Goal: Navigation & Orientation: Find specific page/section

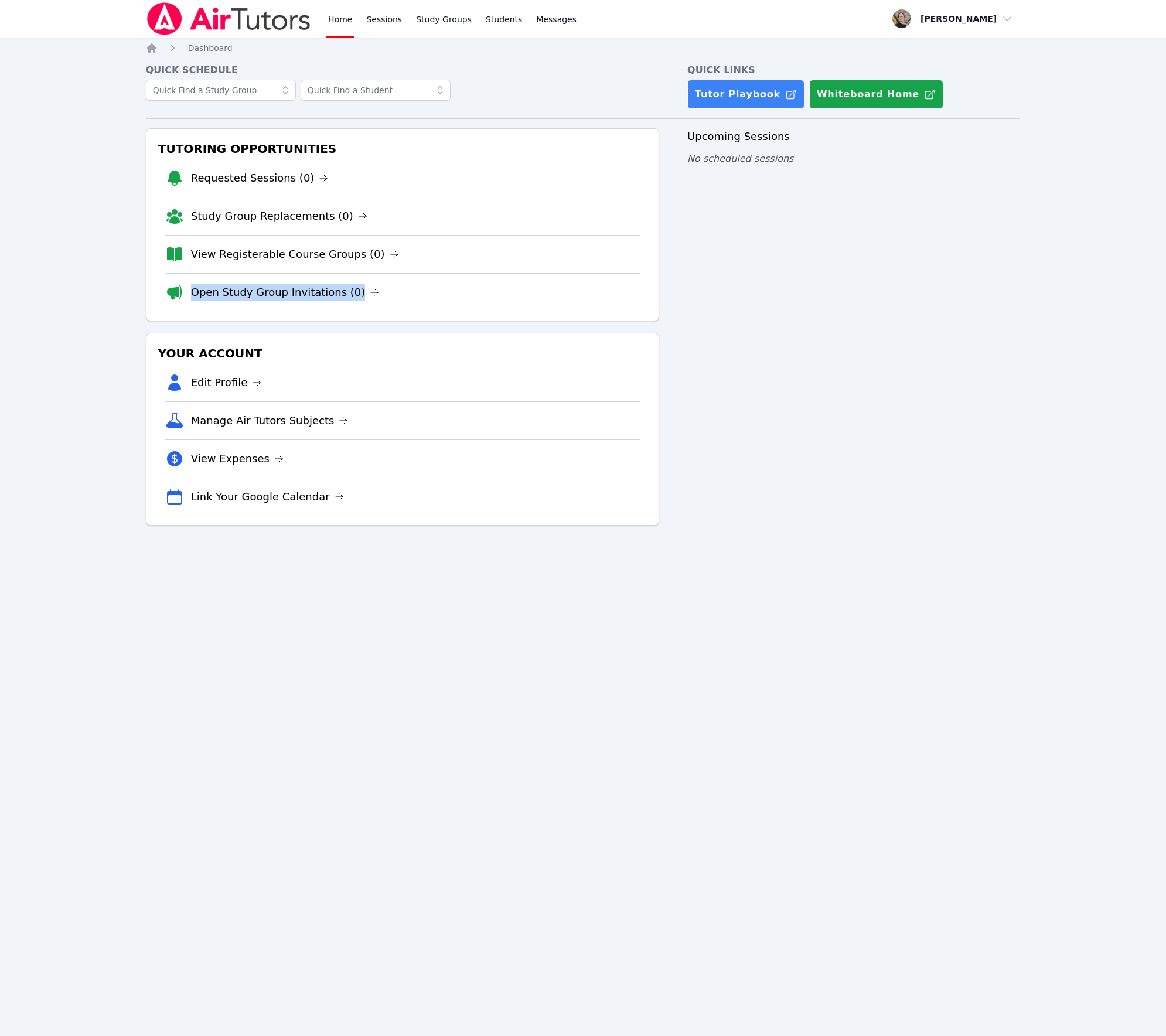
drag, startPoint x: 361, startPoint y: 305, endPoint x: 189, endPoint y: 300, distance: 172.1
click at [189, 300] on li "Open Study Group Invitations (0)" at bounding box center [402, 291] width 474 height 38
copy link "Open Study Group Invitations (0)"
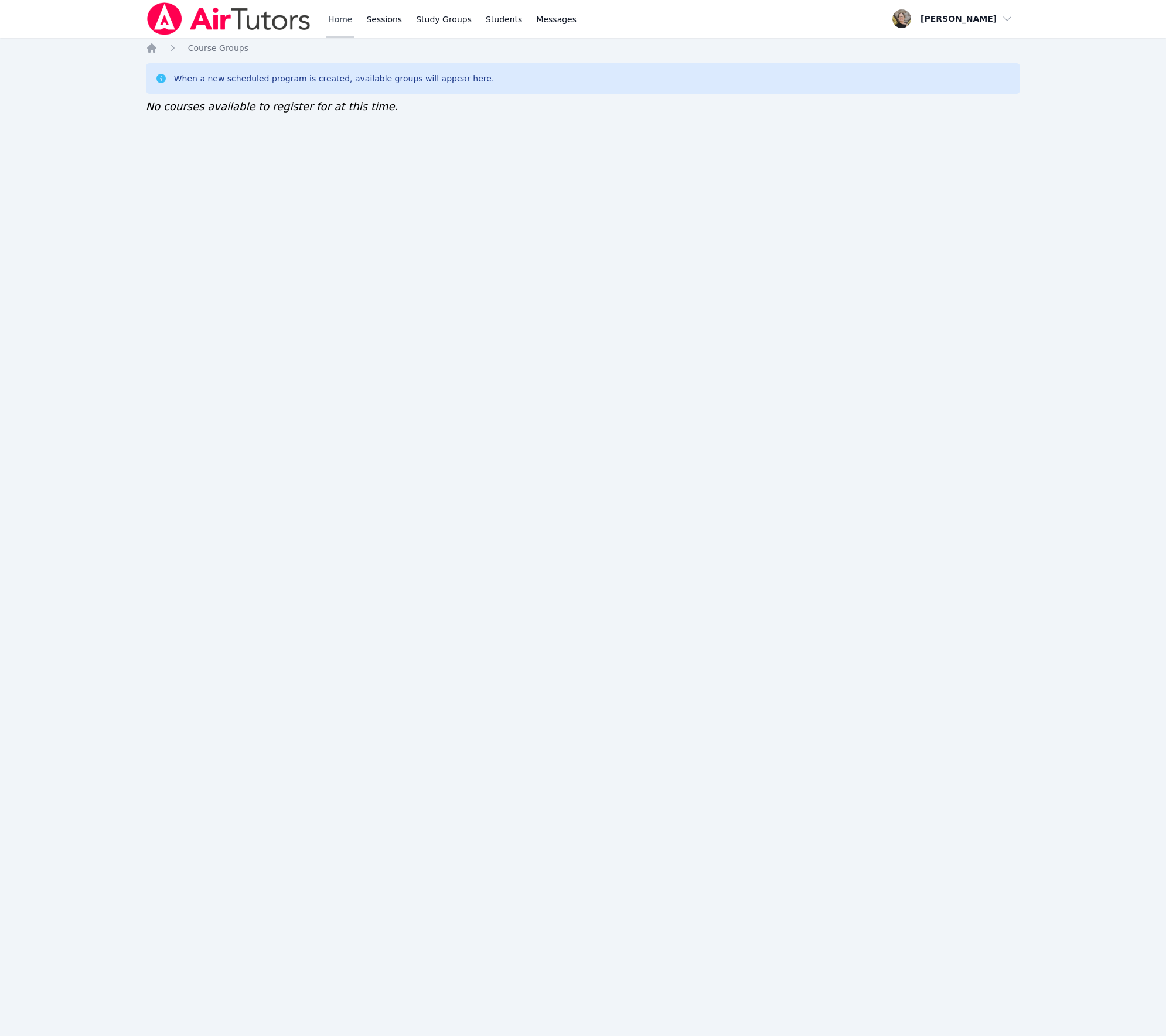
click at [339, 17] on link "Home" at bounding box center [340, 19] width 29 height 37
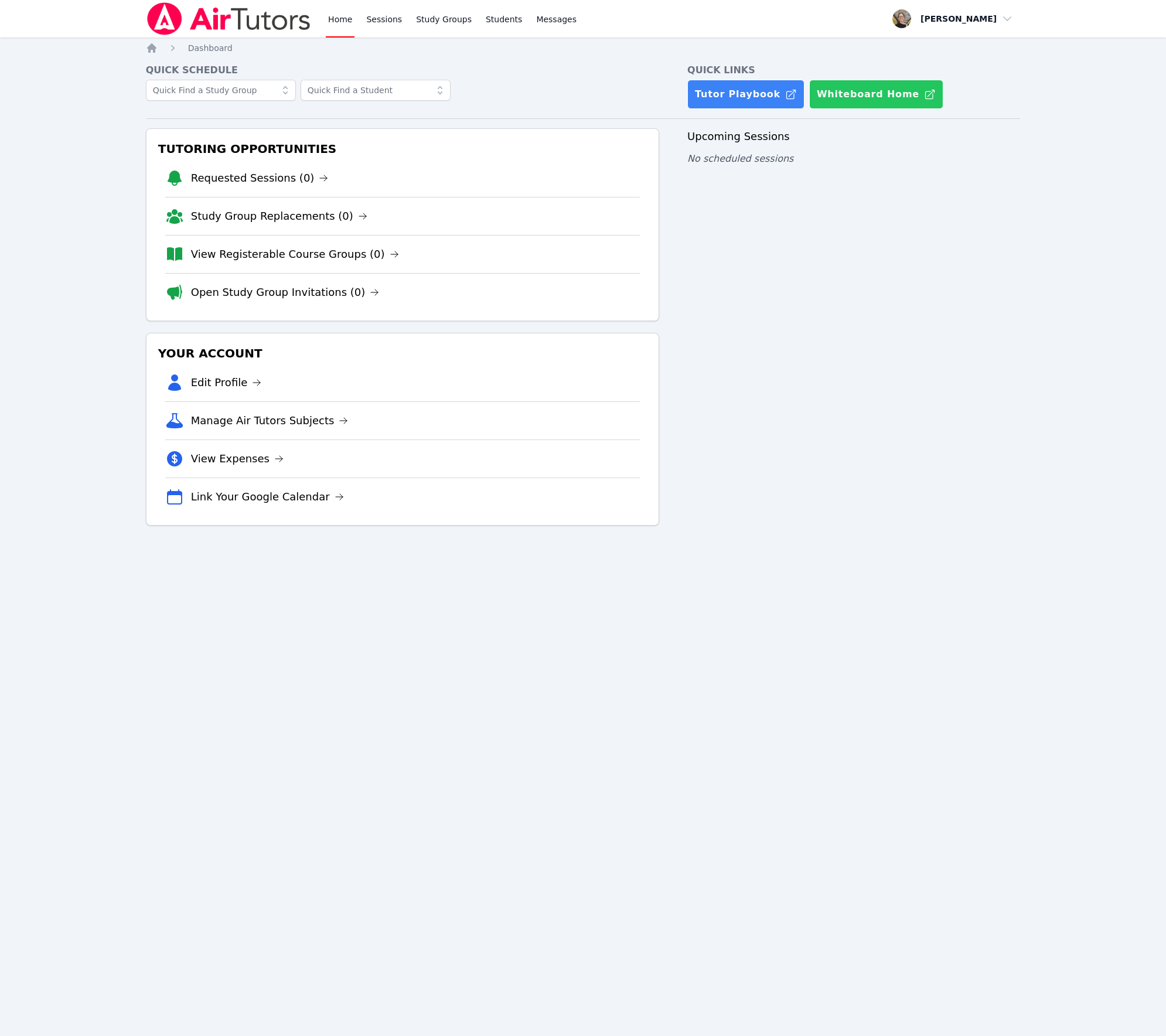
click at [818, 98] on button "Whiteboard Home" at bounding box center [876, 94] width 134 height 30
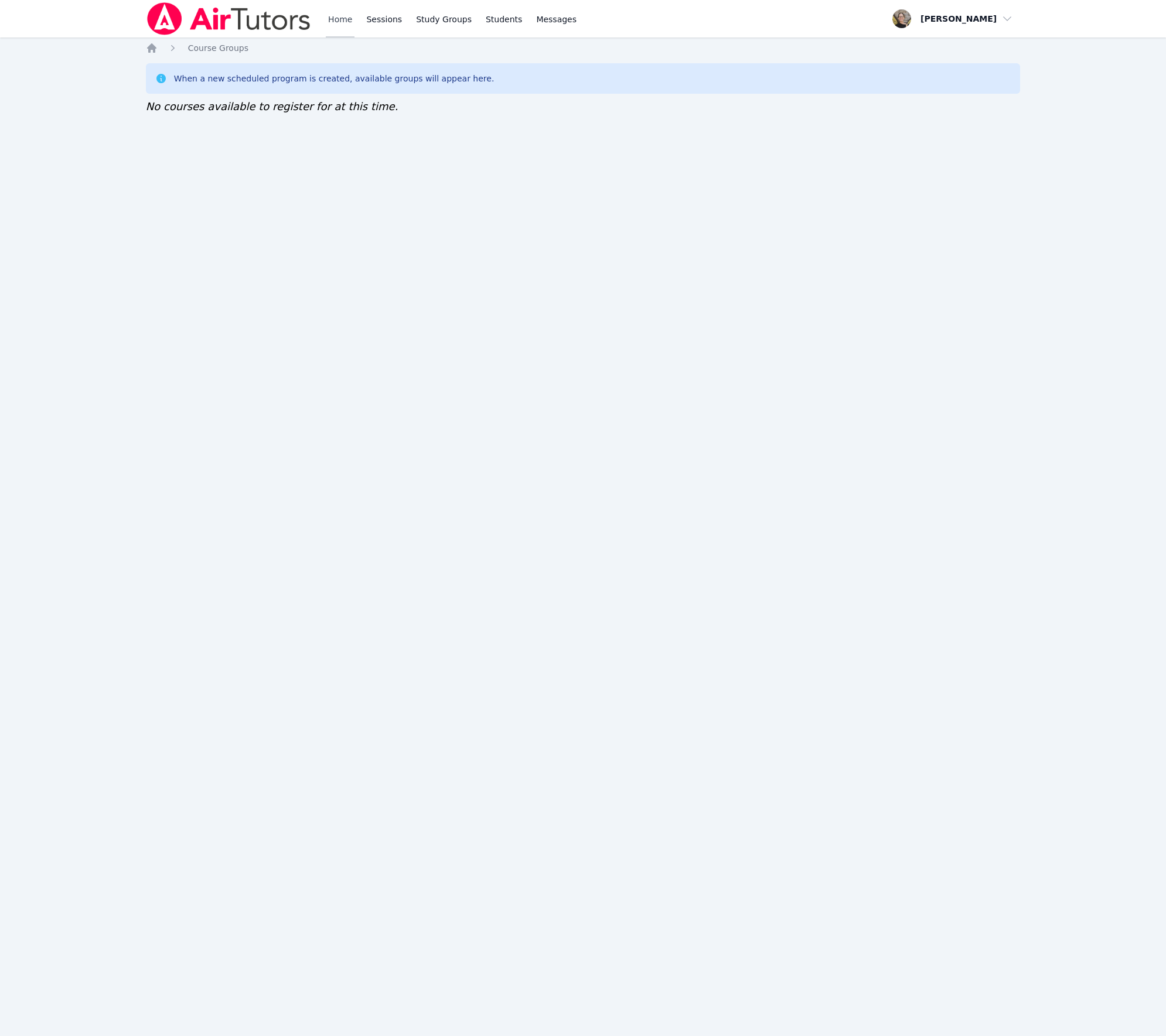
click at [340, 18] on link "Home" at bounding box center [340, 19] width 29 height 37
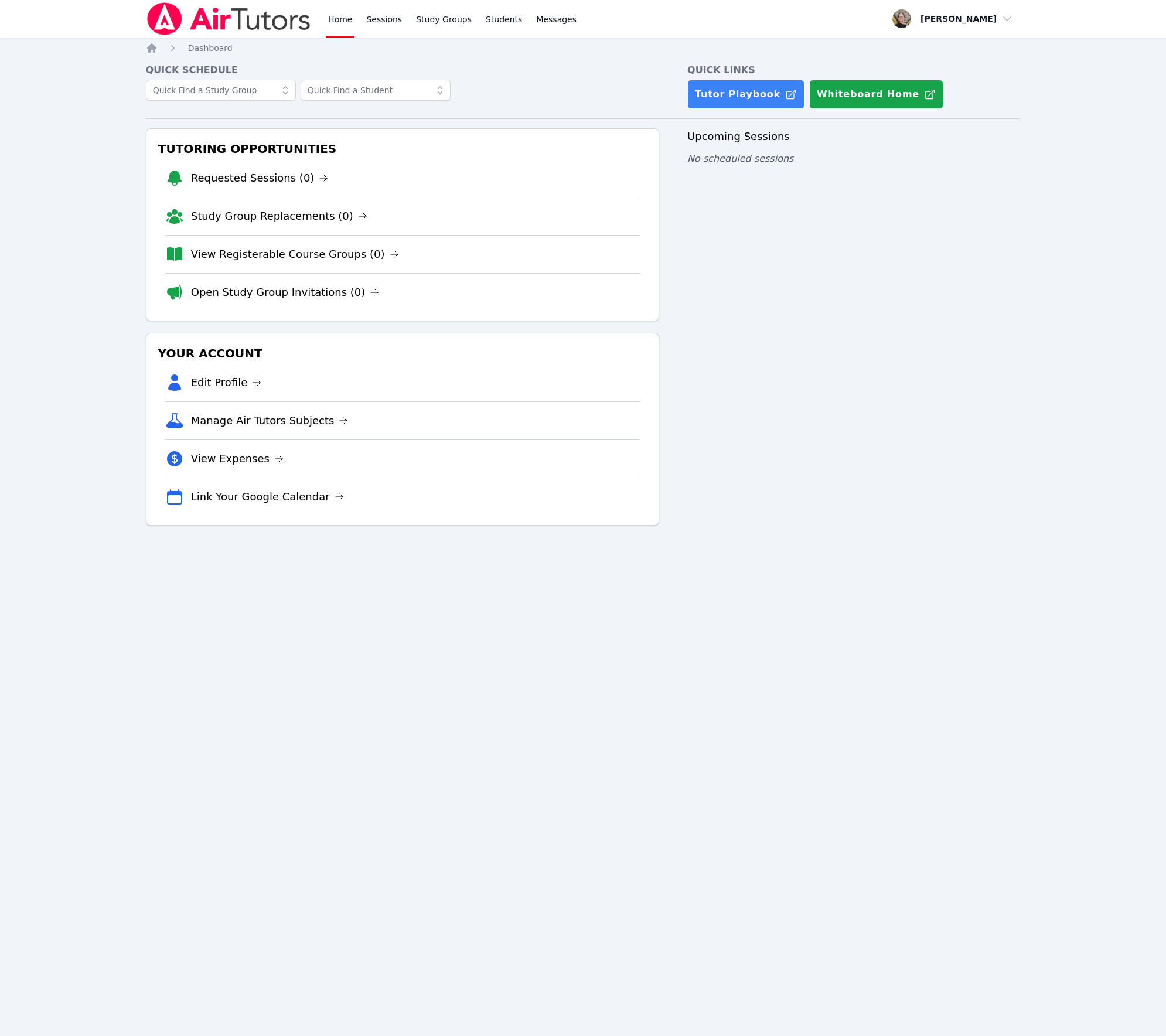
click at [235, 298] on link "Open Study Group Invitations (0)" at bounding box center [286, 293] width 189 height 17
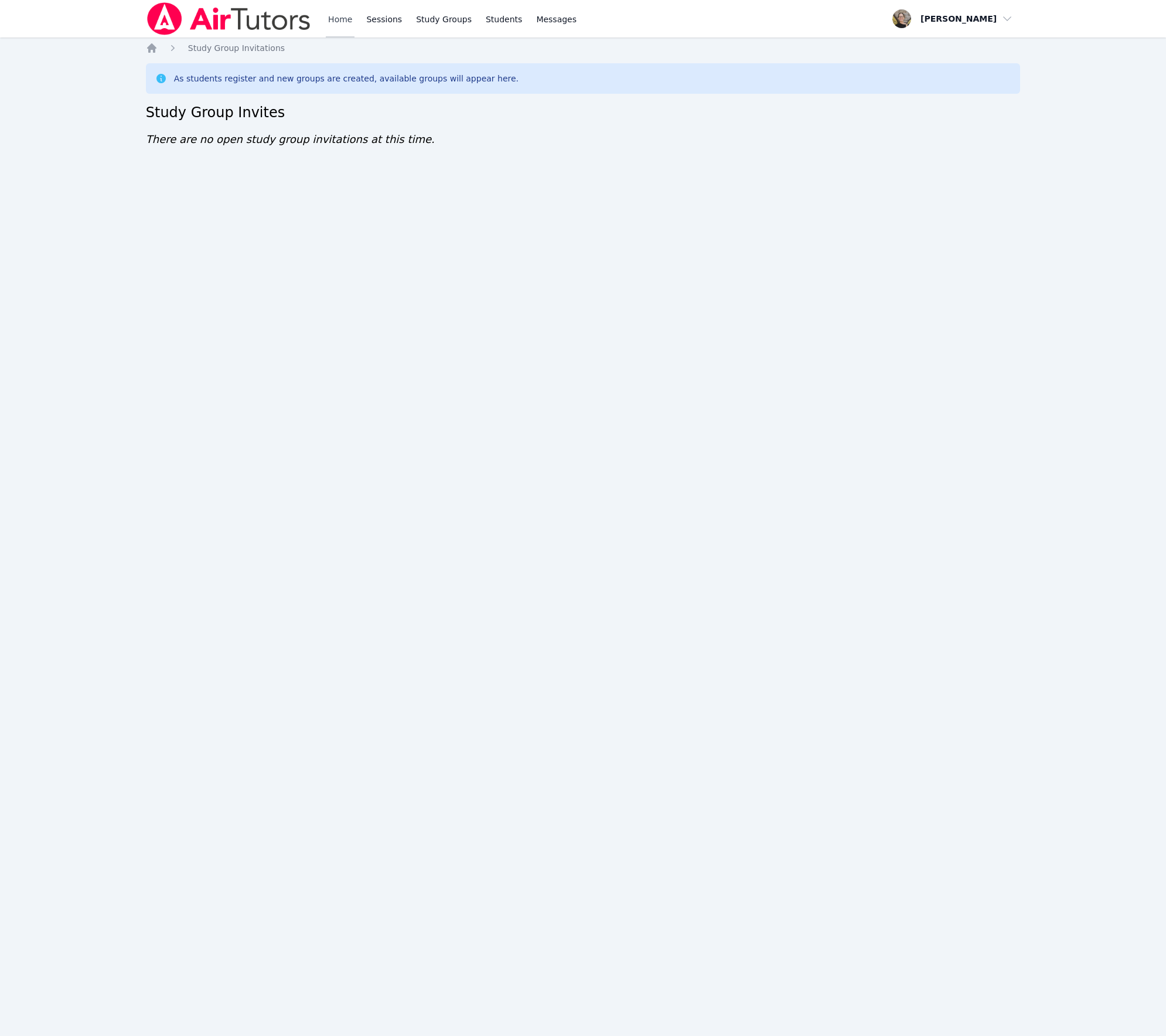
click at [334, 19] on link "Home" at bounding box center [340, 19] width 29 height 37
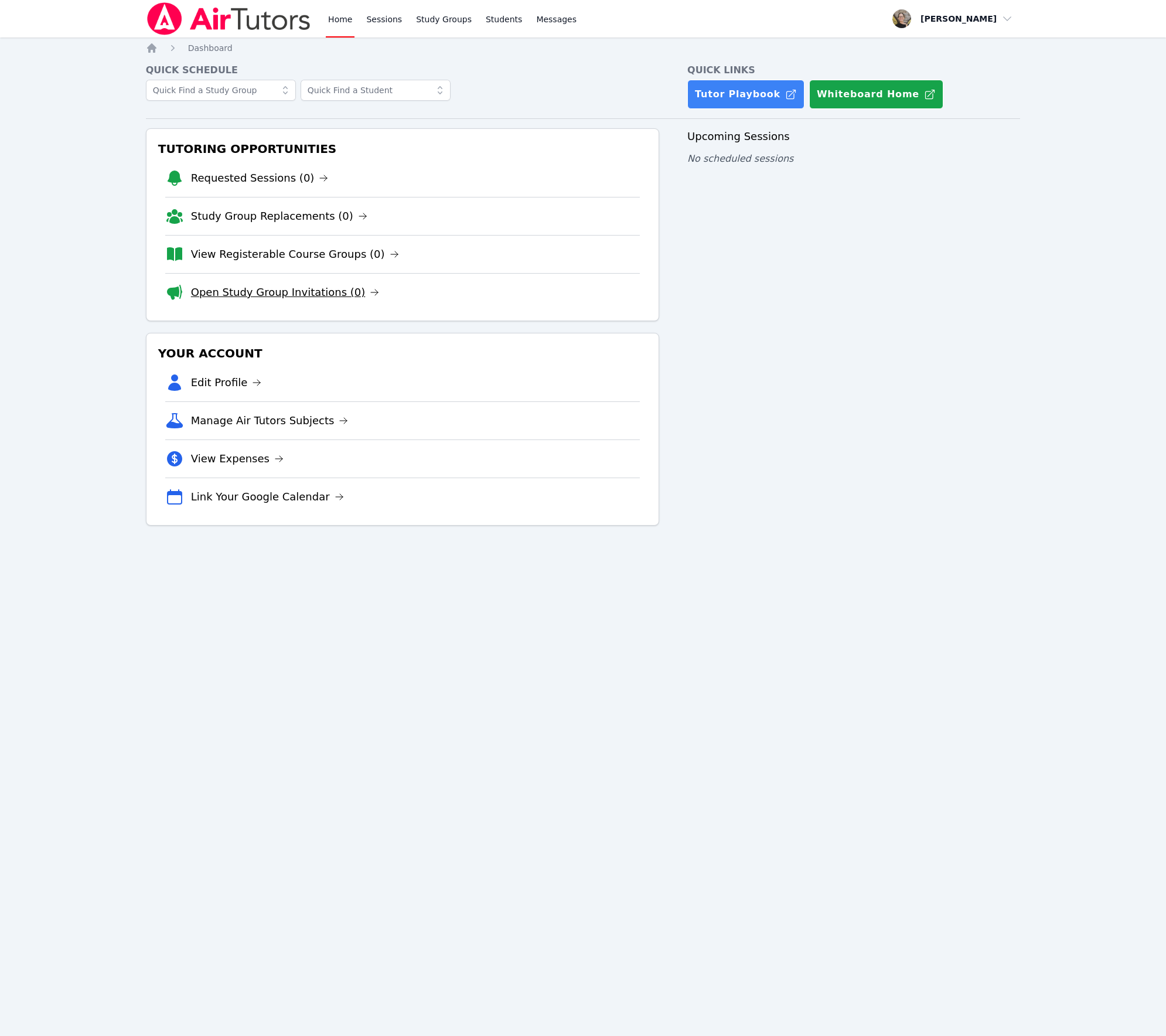
click at [232, 297] on link "Open Study Group Invitations (0)" at bounding box center [286, 293] width 189 height 17
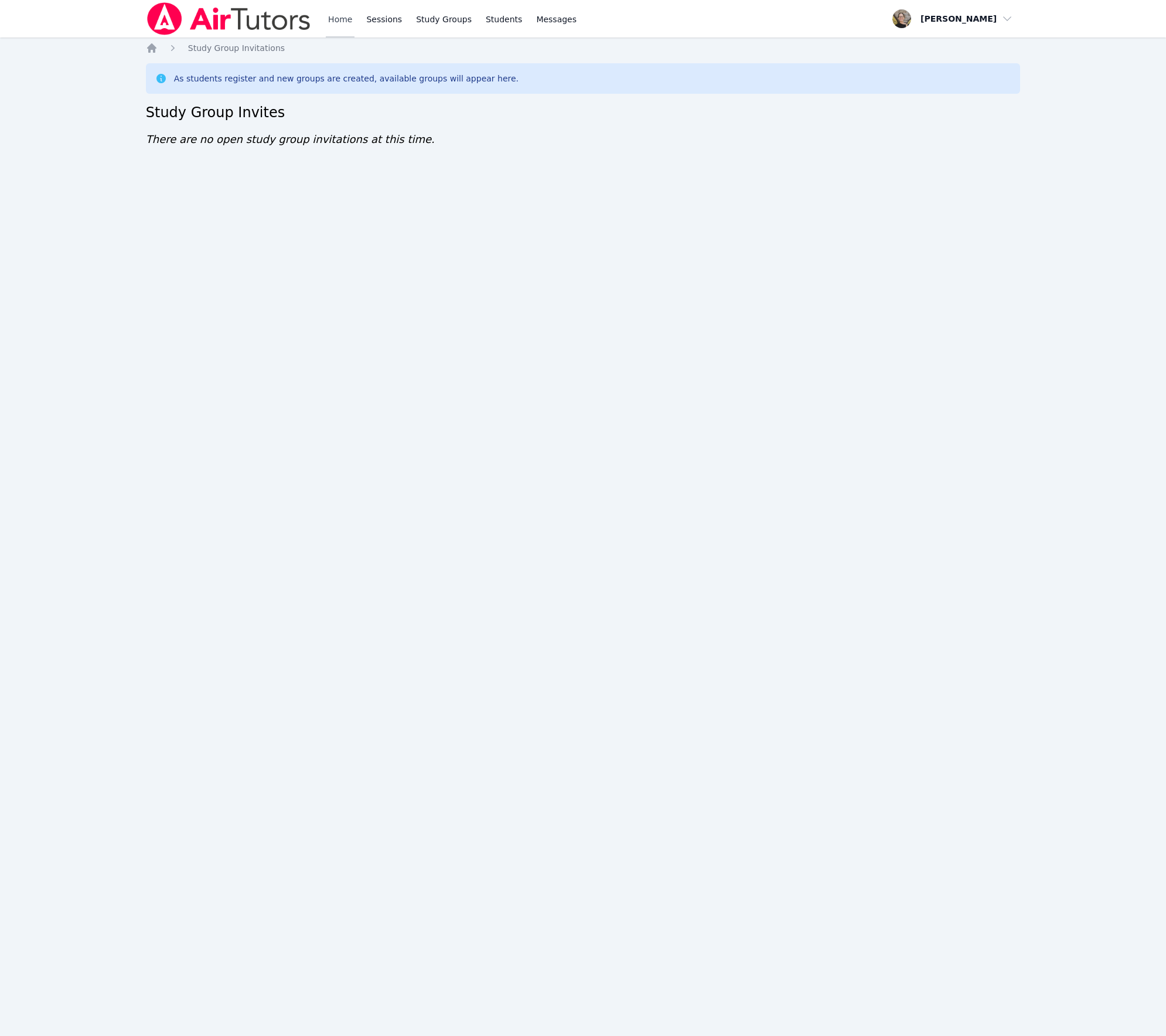
click at [338, 19] on link "Home" at bounding box center [340, 19] width 29 height 37
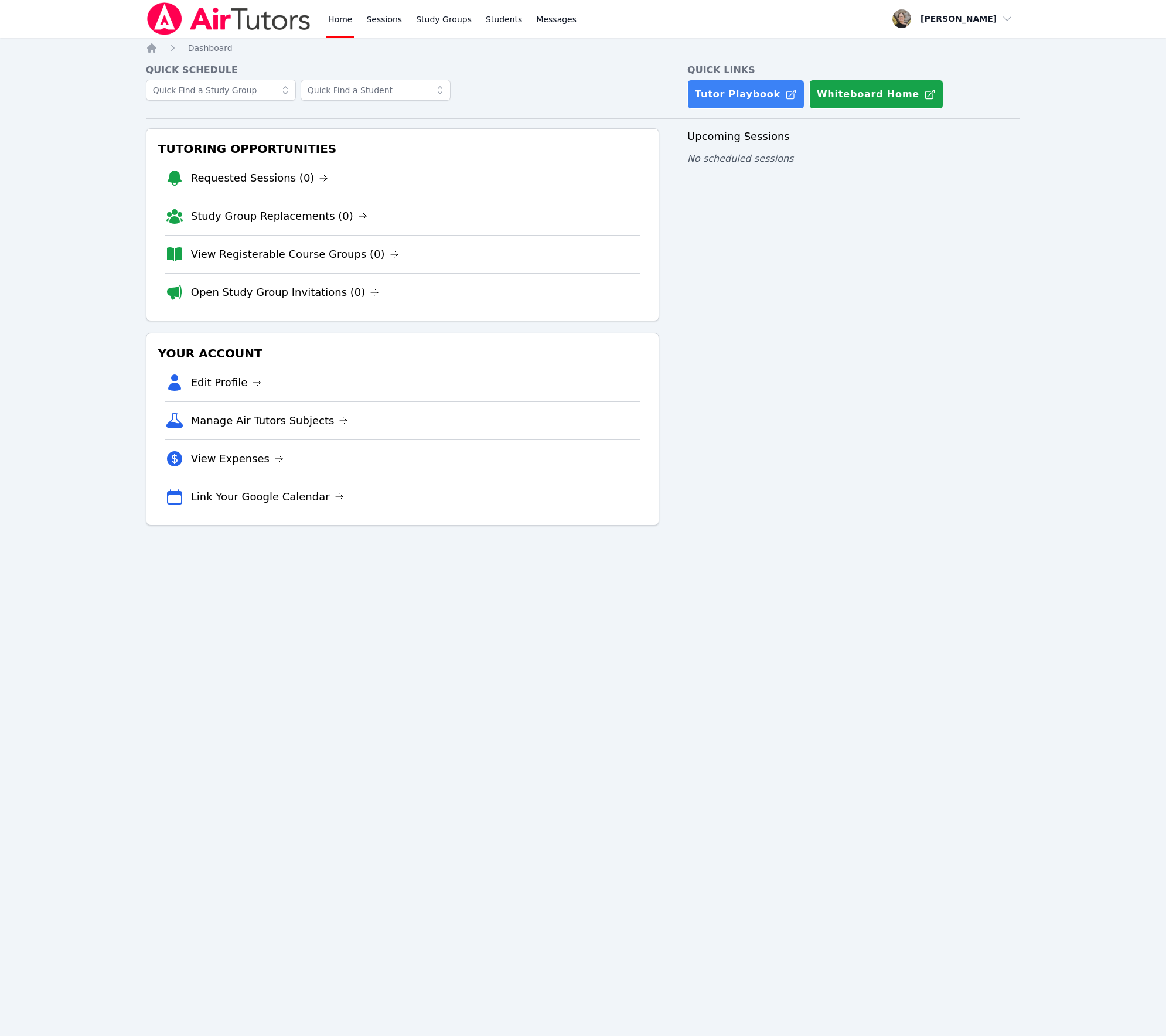
click at [260, 300] on link "Open Study Group Invitations (0)" at bounding box center [286, 293] width 189 height 17
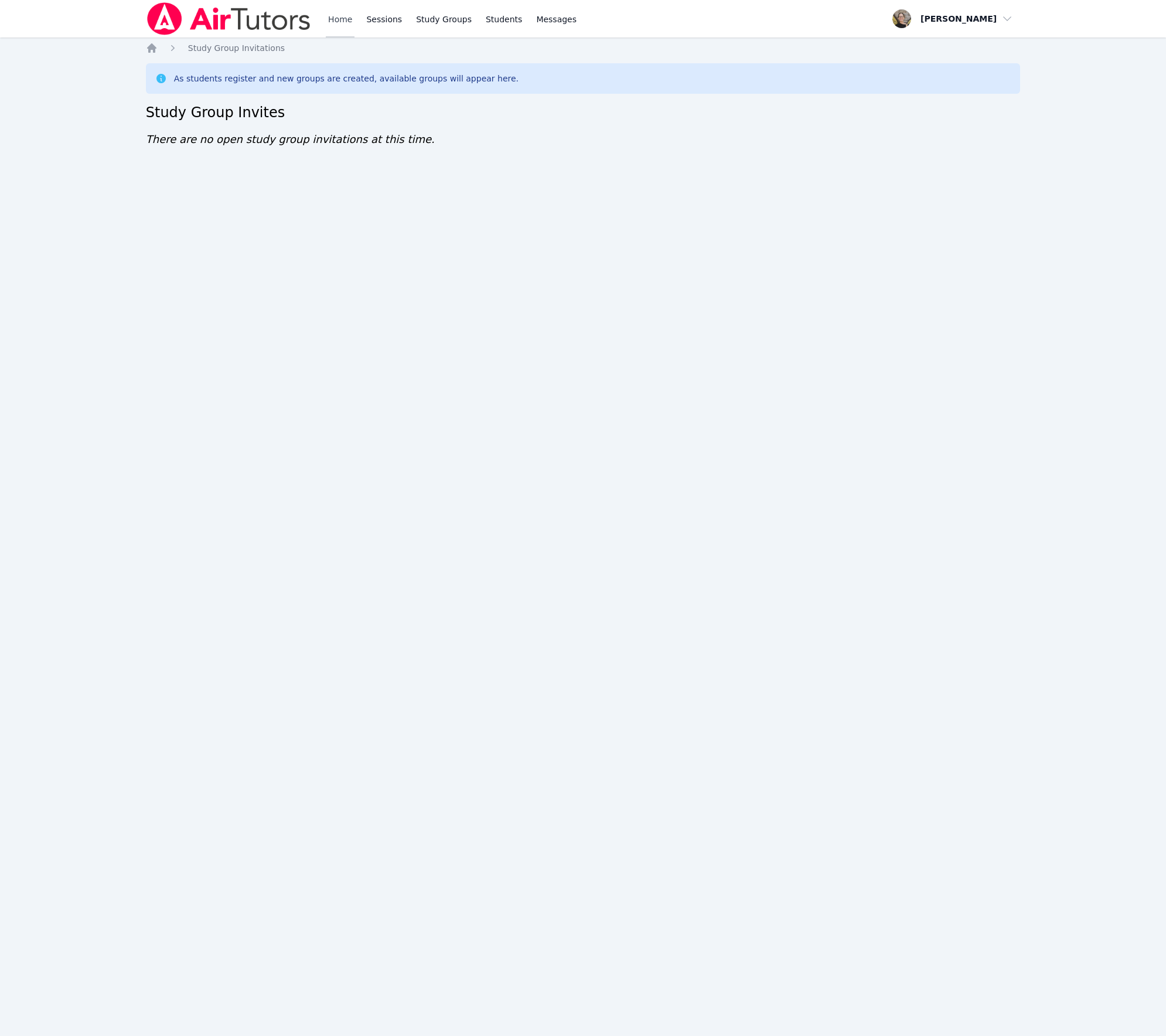
click at [345, 19] on link "Home" at bounding box center [340, 19] width 29 height 37
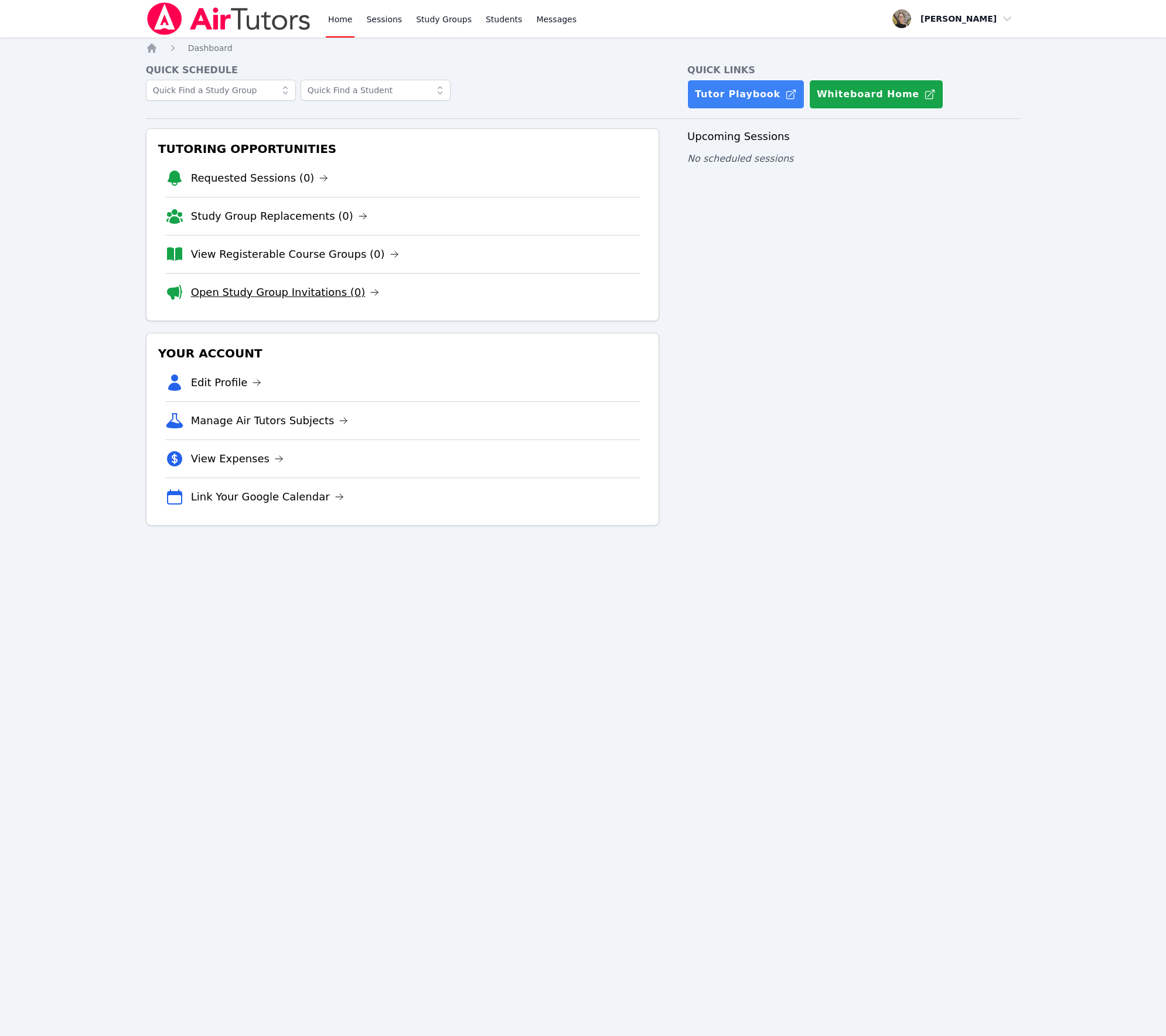
click at [253, 293] on link "Open Study Group Invitations (0)" at bounding box center [286, 293] width 189 height 17
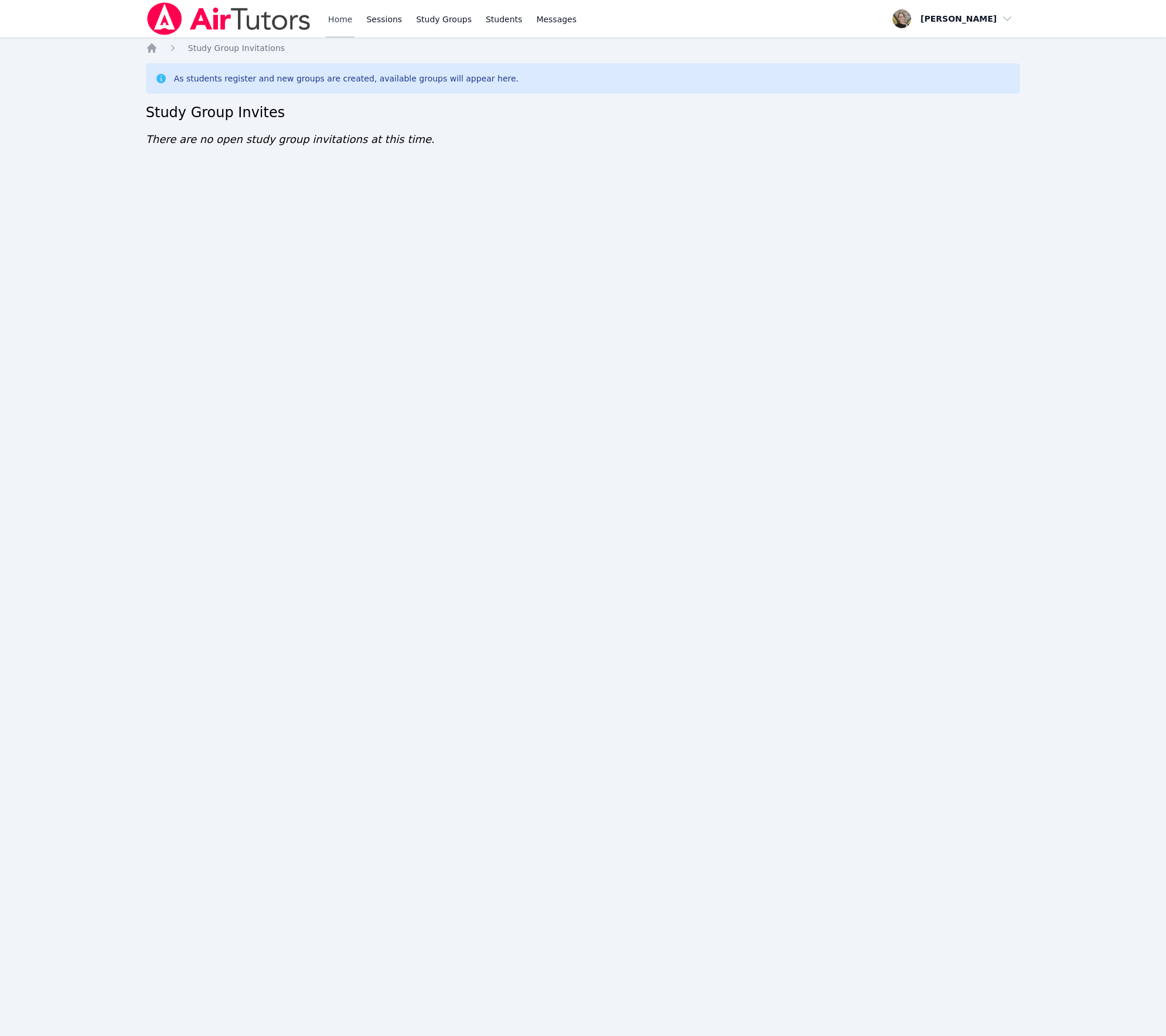
click at [338, 21] on link "Home" at bounding box center [340, 19] width 29 height 37
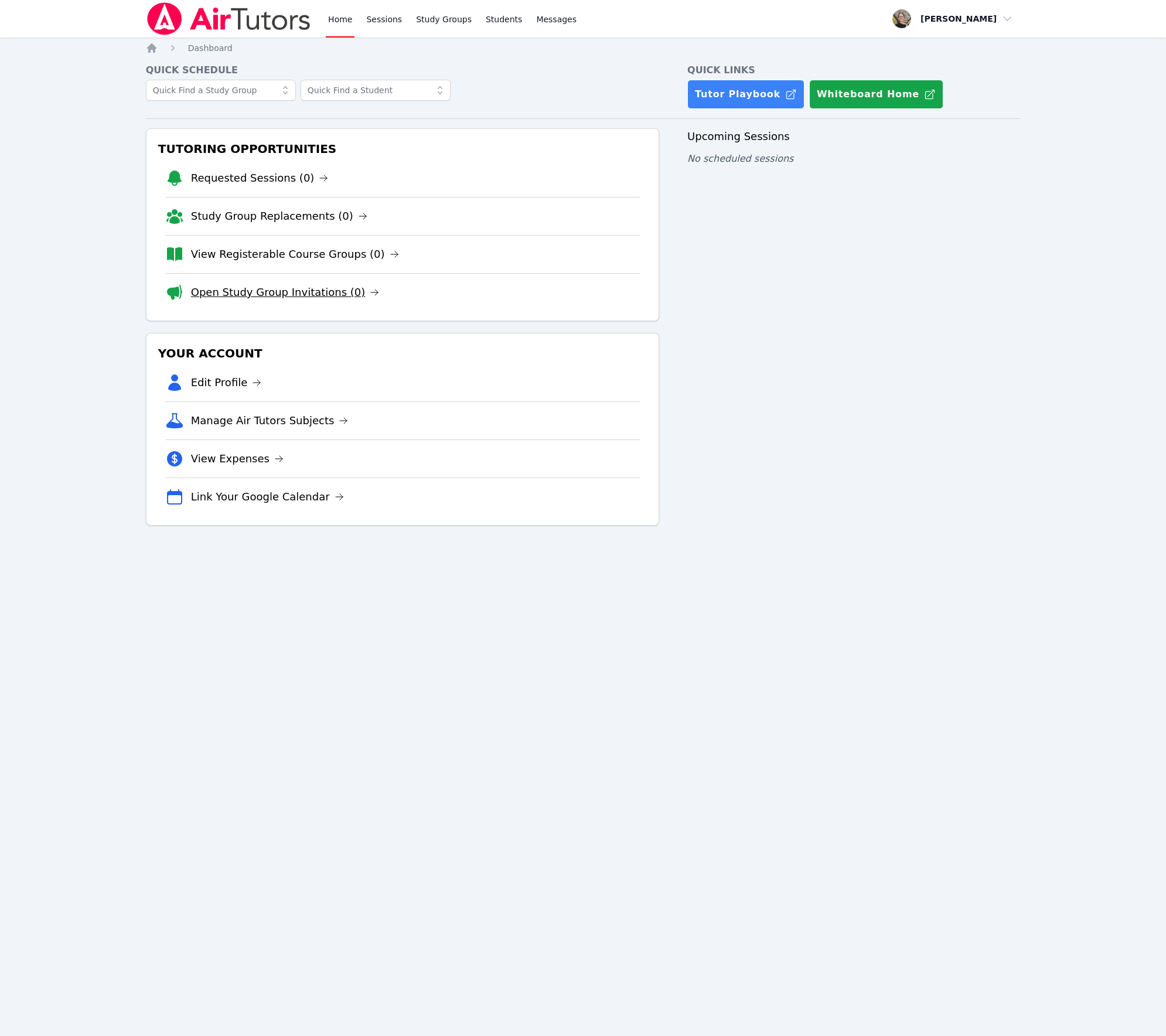
click at [245, 300] on link "Open Study Group Invitations (0)" at bounding box center [286, 293] width 189 height 17
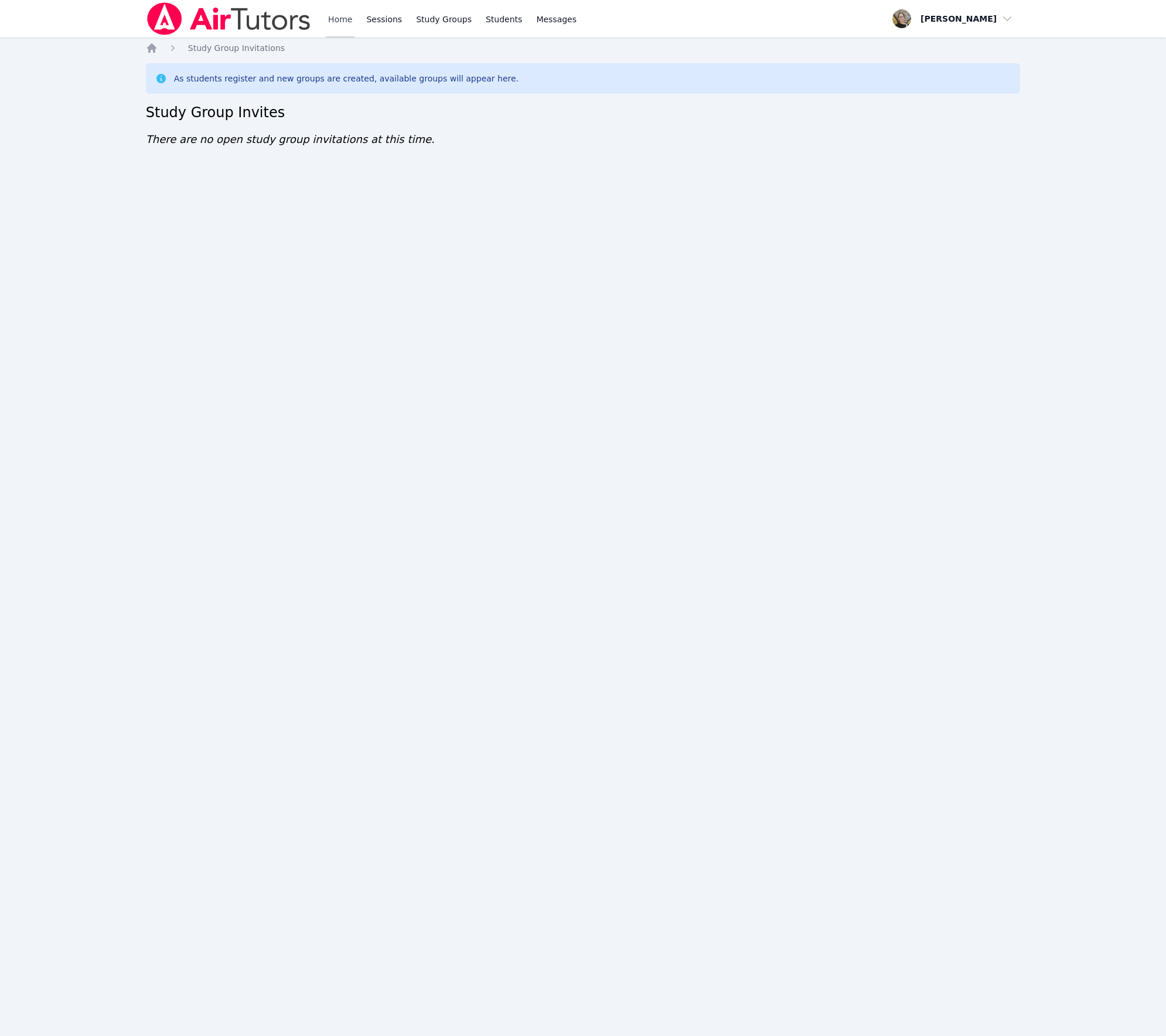
click at [332, 25] on link "Home" at bounding box center [340, 19] width 29 height 37
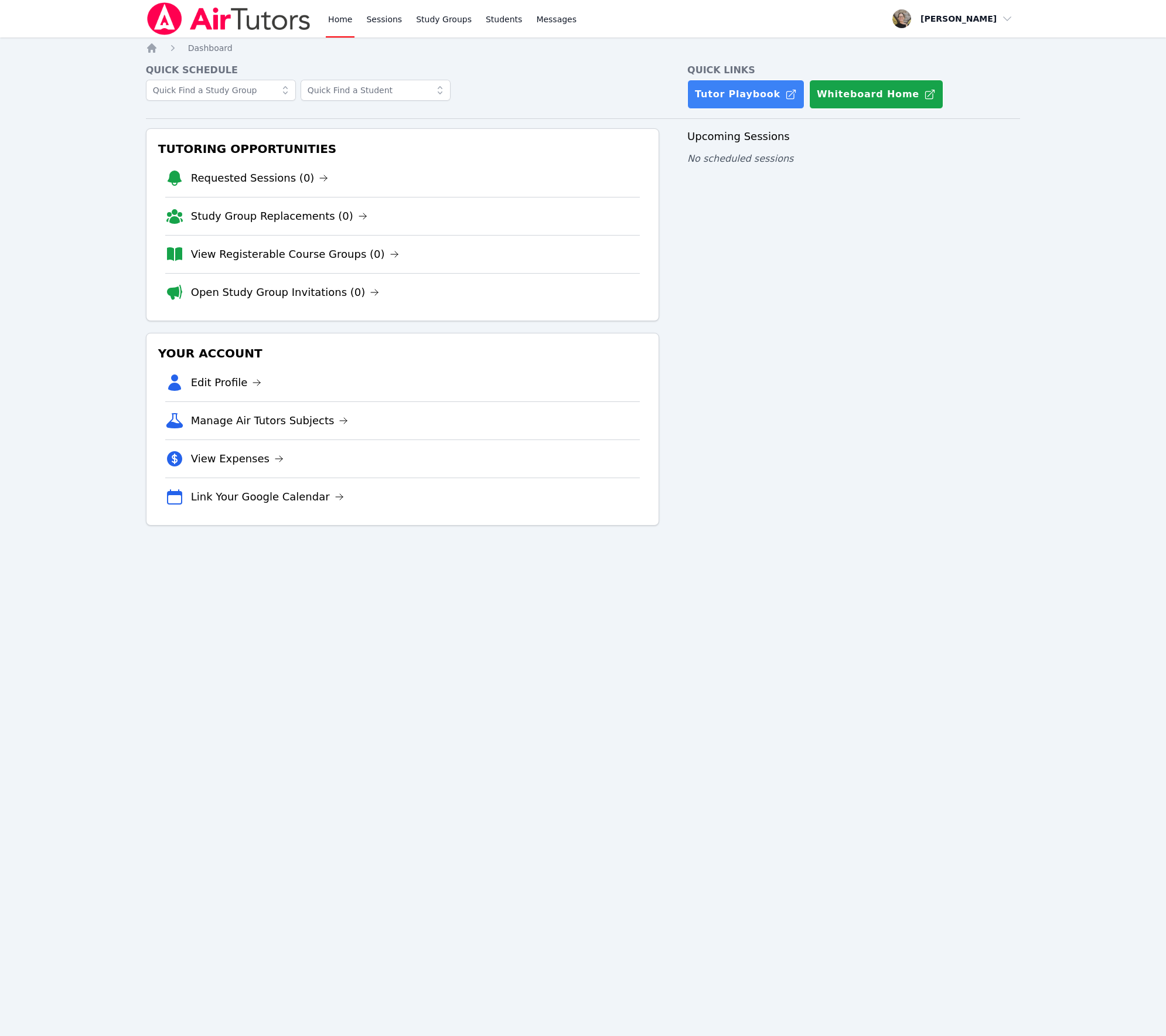
click at [776, 445] on div "Upcoming Sessions No scheduled sessions" at bounding box center [853, 327] width 332 height 397
click at [247, 220] on link "Study Group Replacements (0)" at bounding box center [279, 216] width 176 height 17
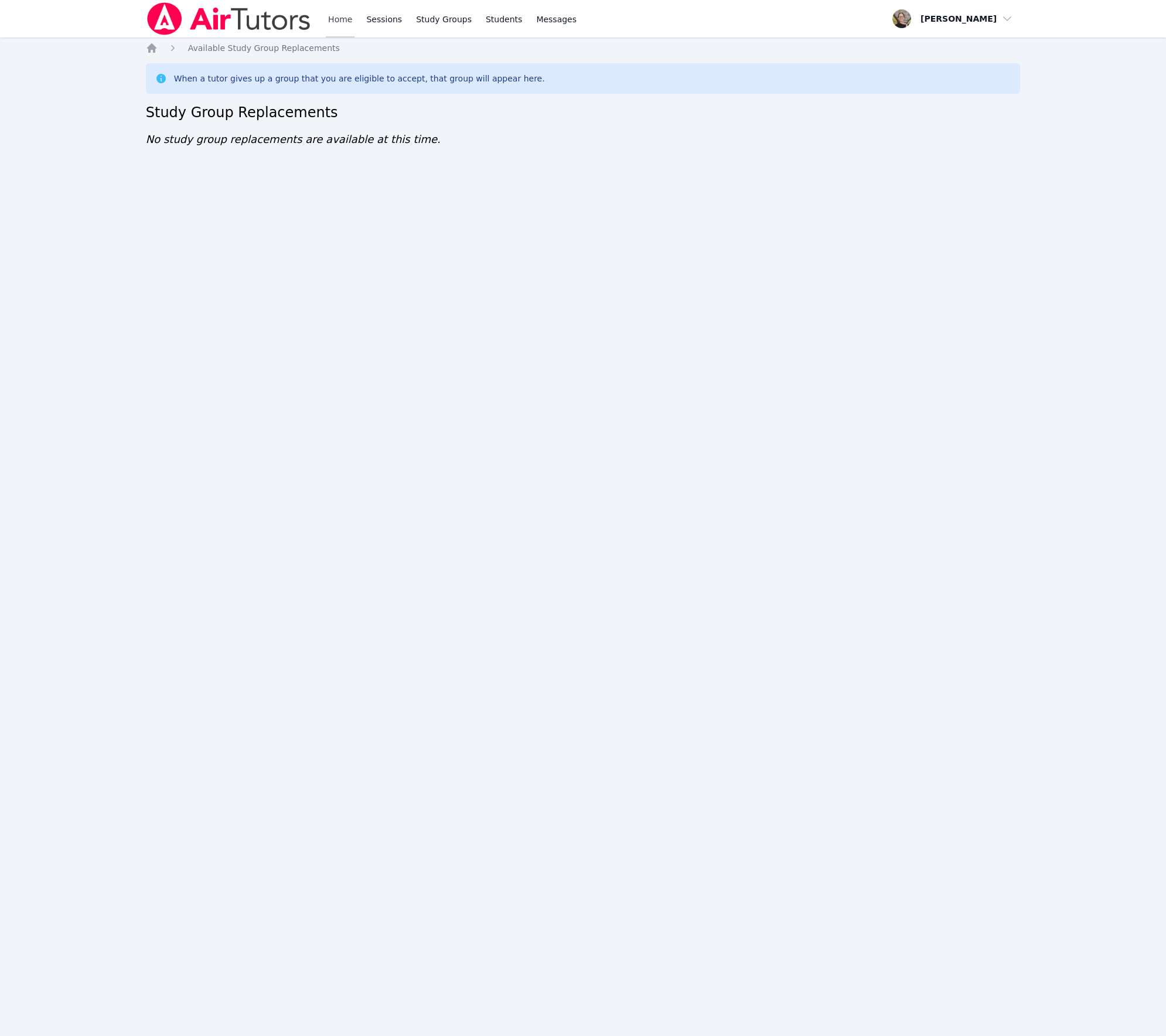
click at [331, 24] on link "Home" at bounding box center [340, 19] width 29 height 37
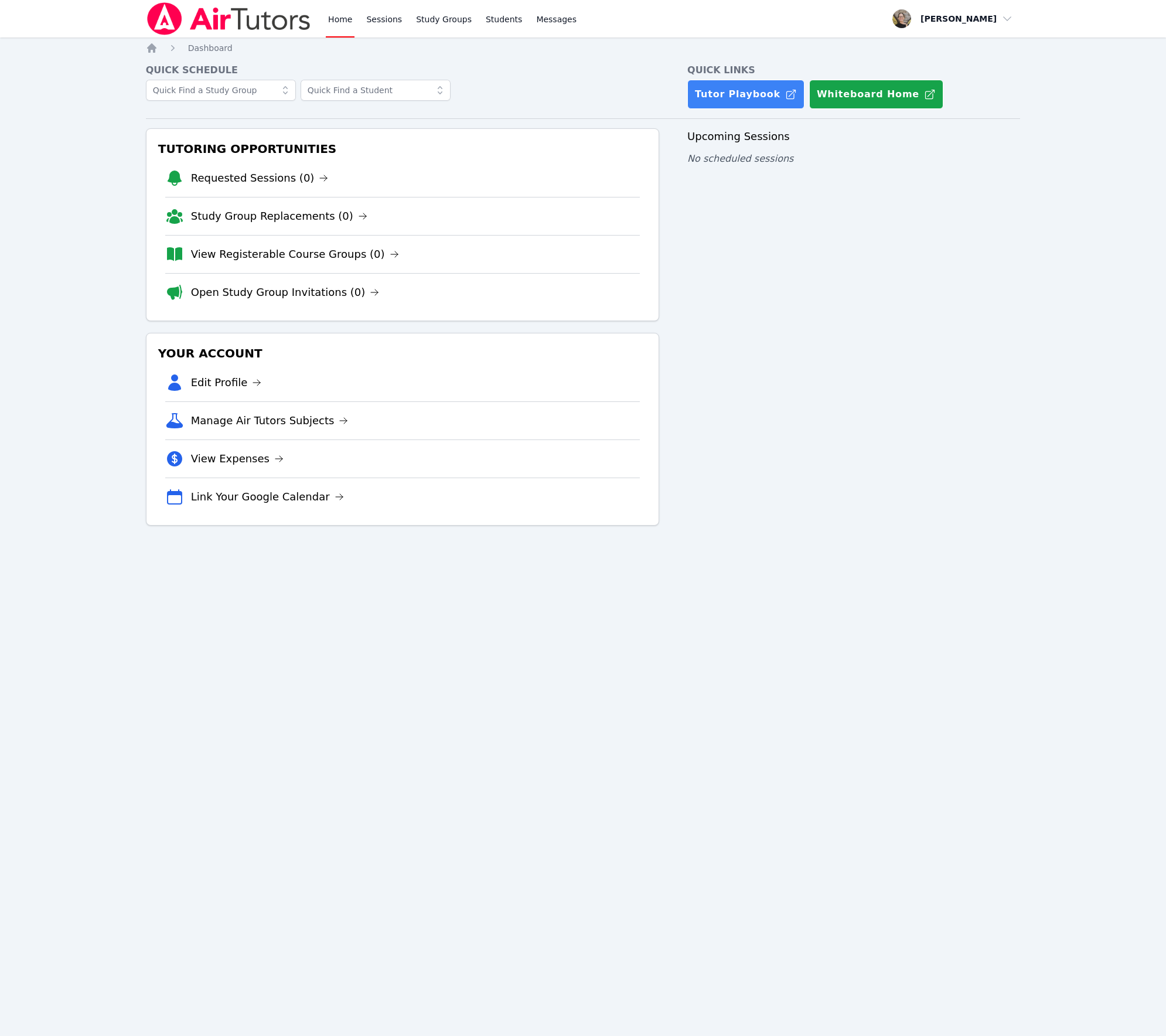
click at [736, 549] on div "Home Dashboard Quick Schedule Quick Links Tutor Playbook Whiteboard Home Tutori…" at bounding box center [583, 296] width 875 height 507
